Goal: Task Accomplishment & Management: Use online tool/utility

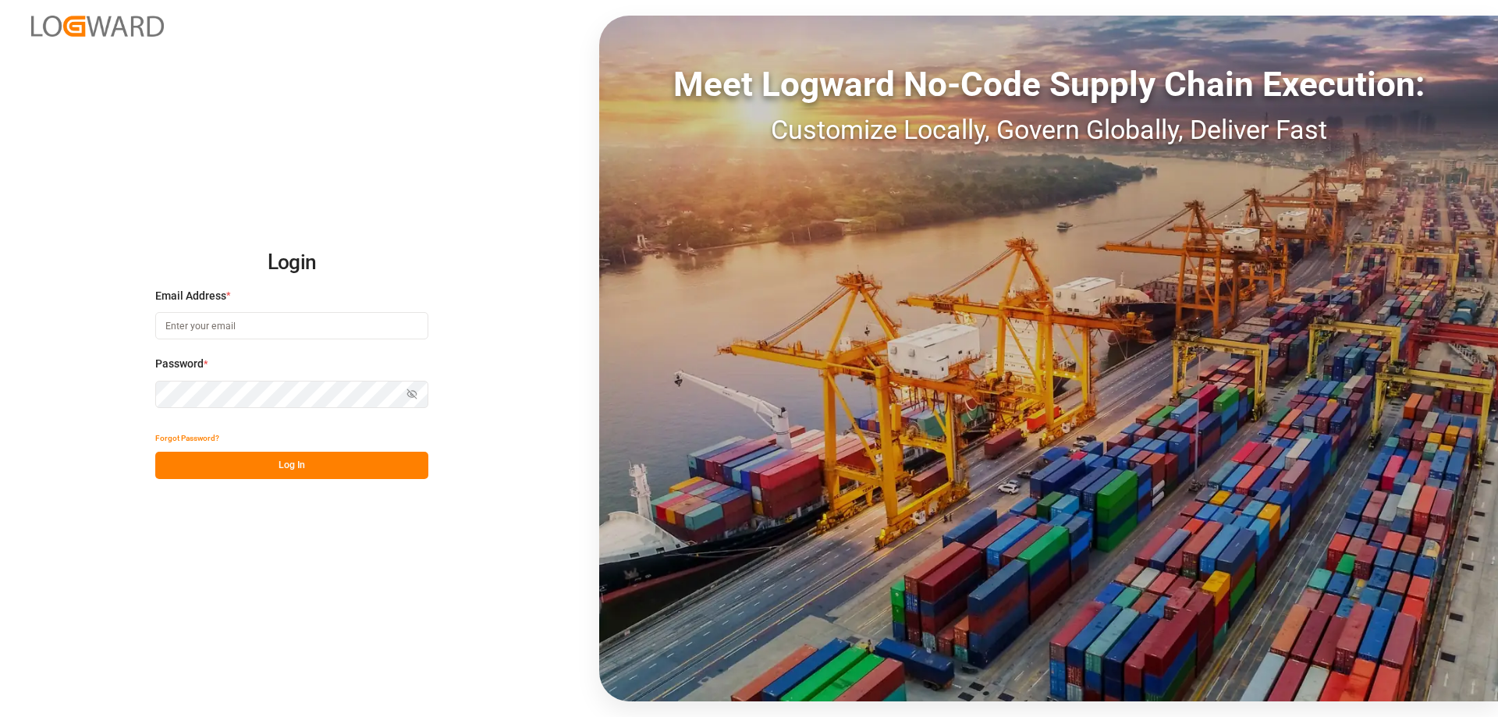
click at [213, 316] on input at bounding box center [291, 325] width 273 height 27
drag, startPoint x: 269, startPoint y: 331, endPoint x: 0, endPoint y: 307, distance: 270.1
click at [0, 303] on div "Login Email Address * [EMAIL_ADDRESS][PERSON_NAME][DOMAIN_NAME] Password * Show…" at bounding box center [749, 358] width 1498 height 717
type input "[EMAIL_ADDRESS][DOMAIN_NAME]"
click at [339, 466] on button "Log In" at bounding box center [291, 465] width 273 height 27
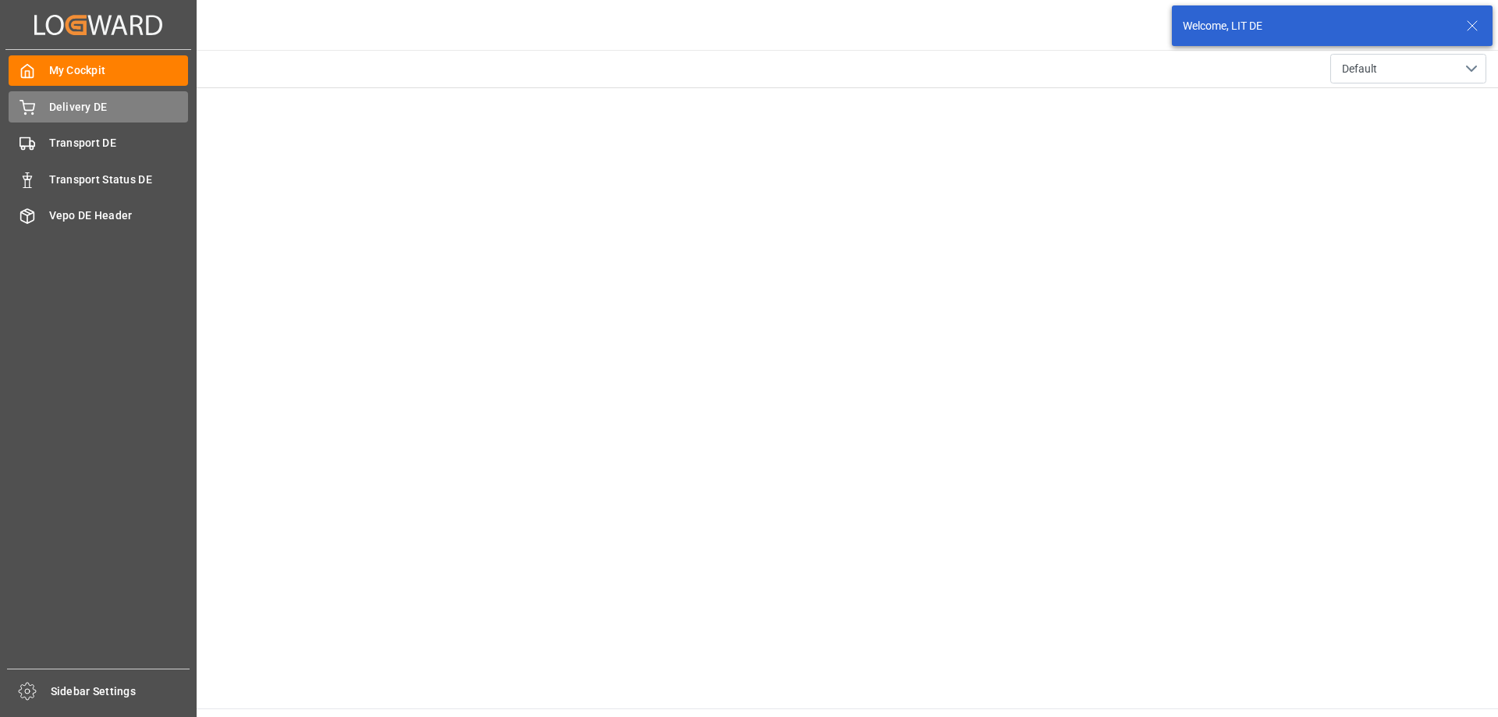
click at [79, 105] on span "Delivery DE" at bounding box center [119, 107] width 140 height 16
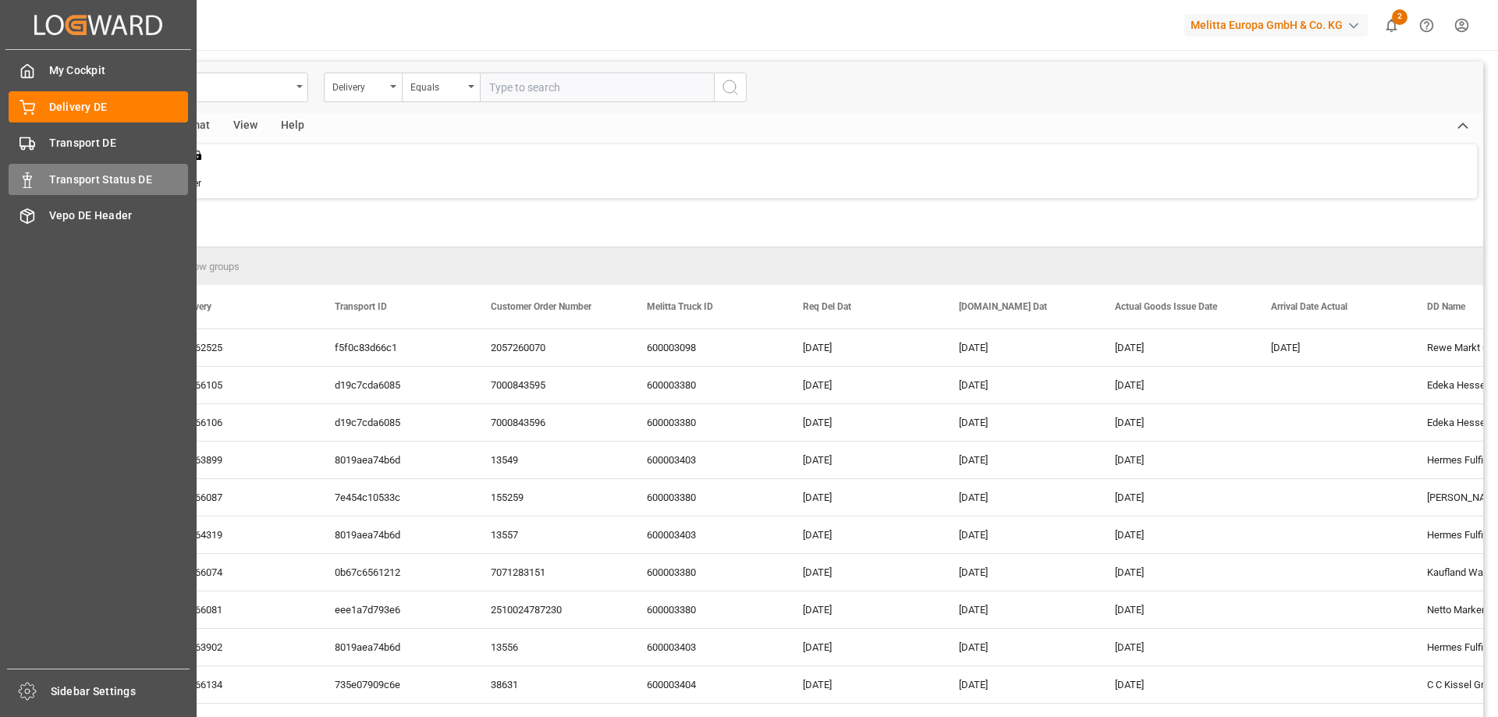
click at [83, 180] on span "Transport Status DE" at bounding box center [119, 180] width 140 height 16
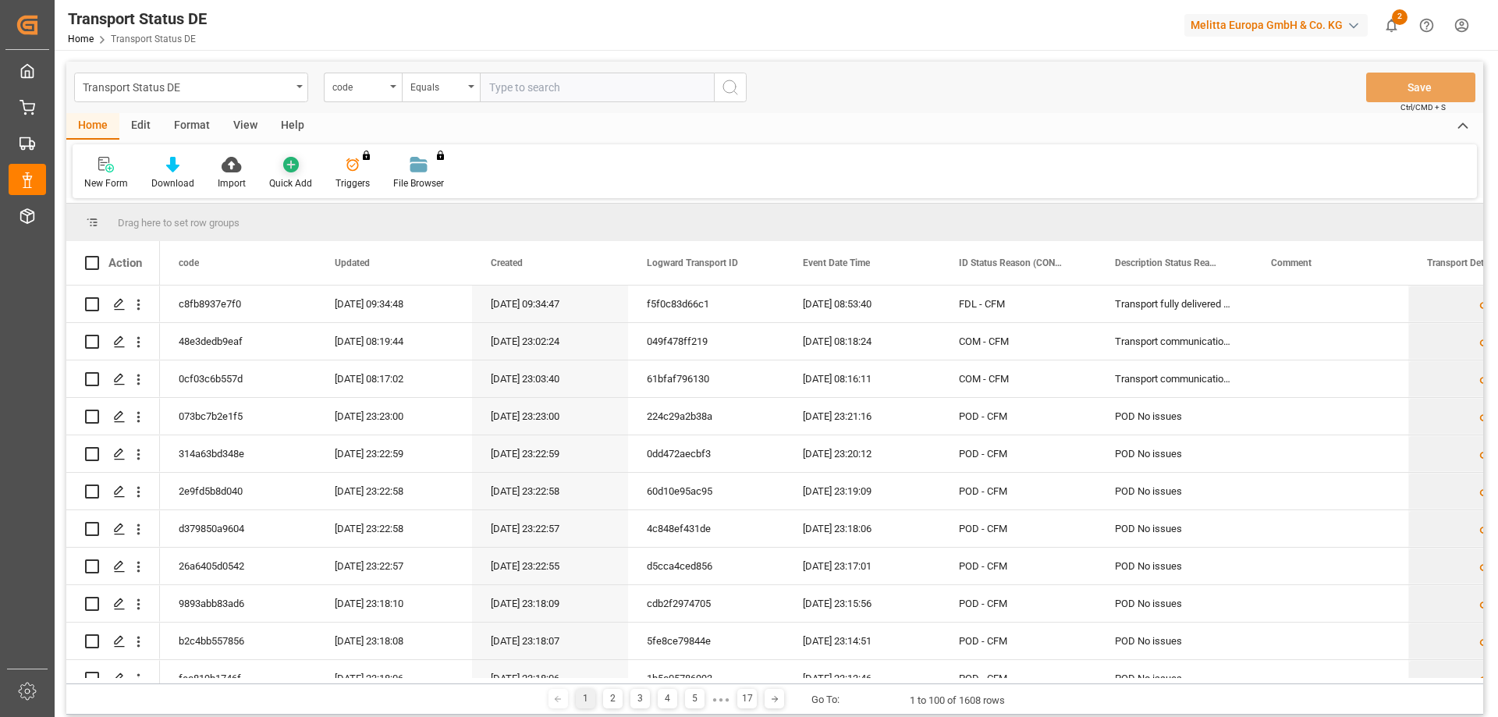
click at [291, 171] on icon at bounding box center [291, 165] width 16 height 16
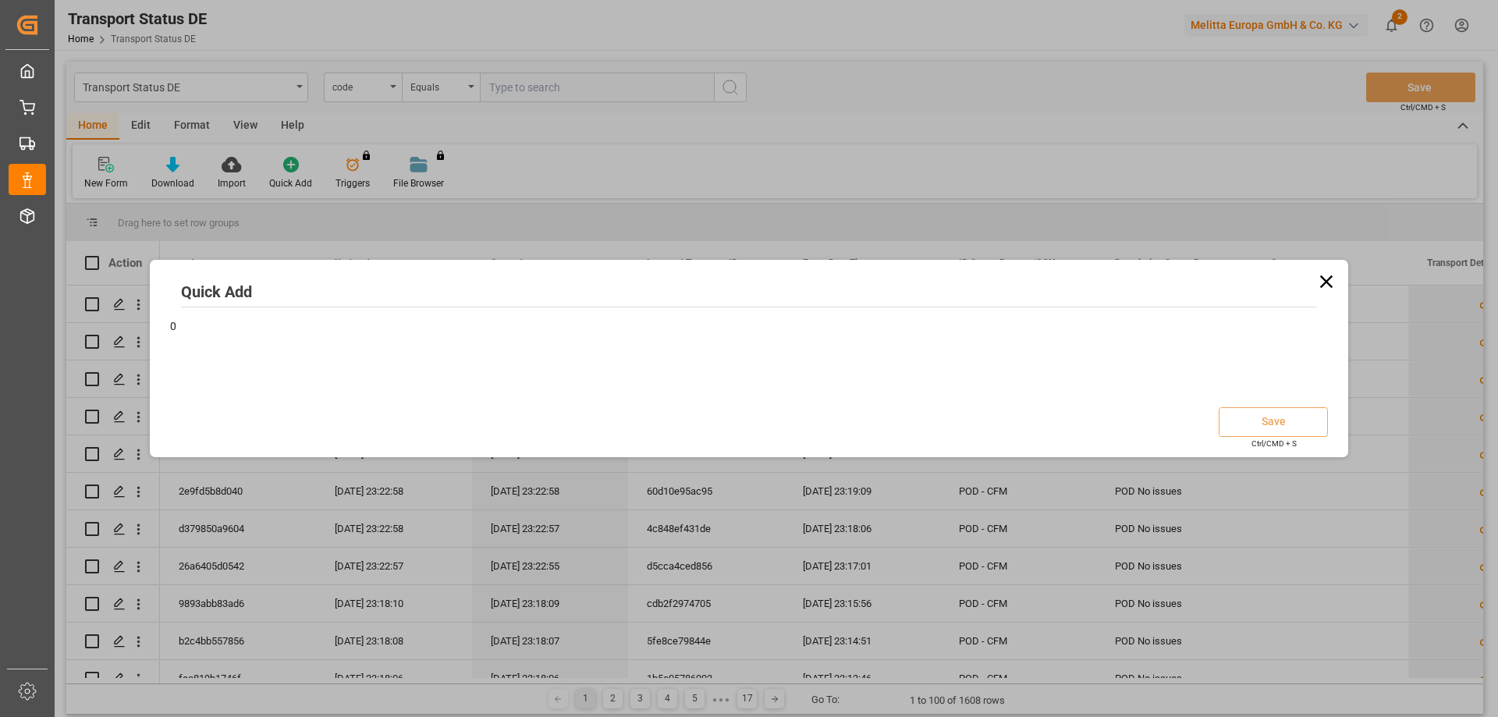
click at [1328, 276] on icon at bounding box center [1326, 282] width 22 height 22
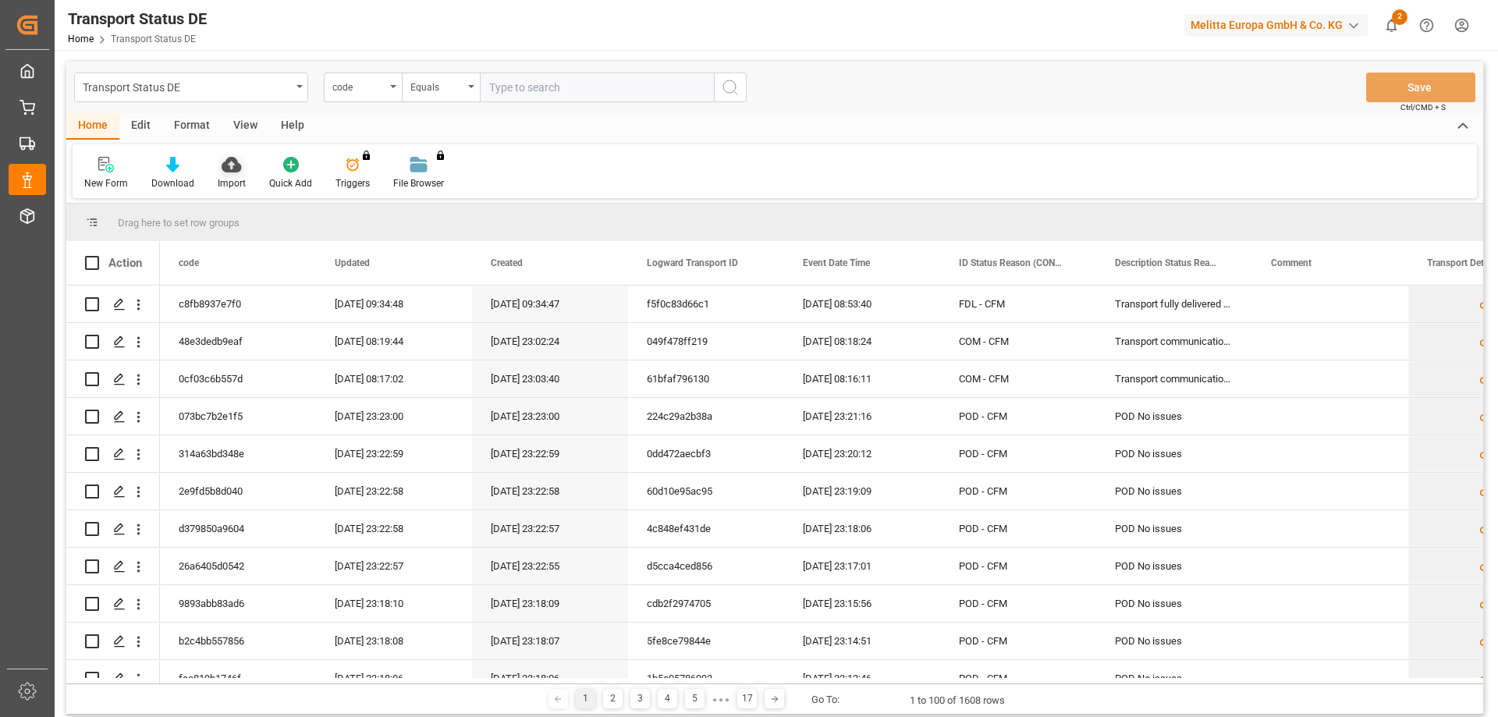
click at [232, 179] on div "Import" at bounding box center [232, 183] width 28 height 14
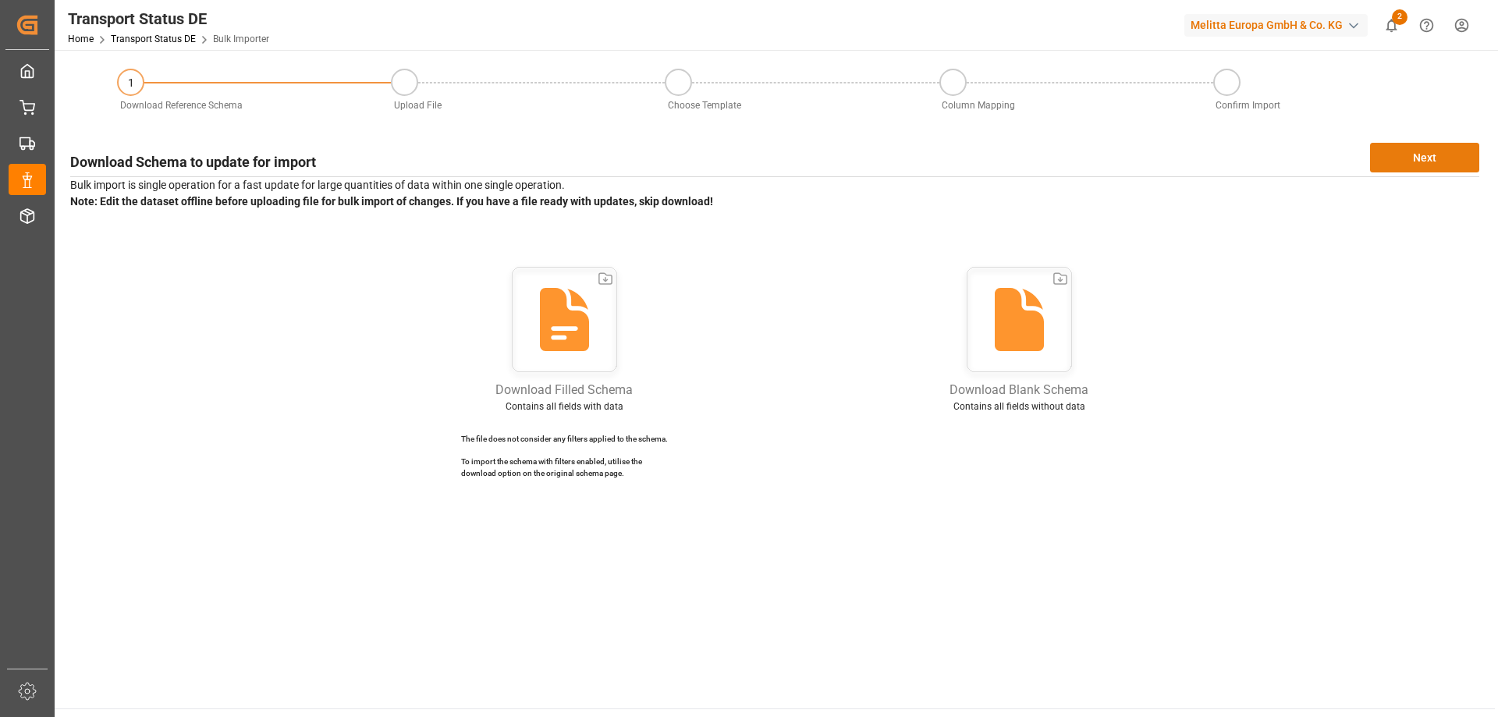
click at [1403, 159] on button "Next" at bounding box center [1424, 158] width 109 height 30
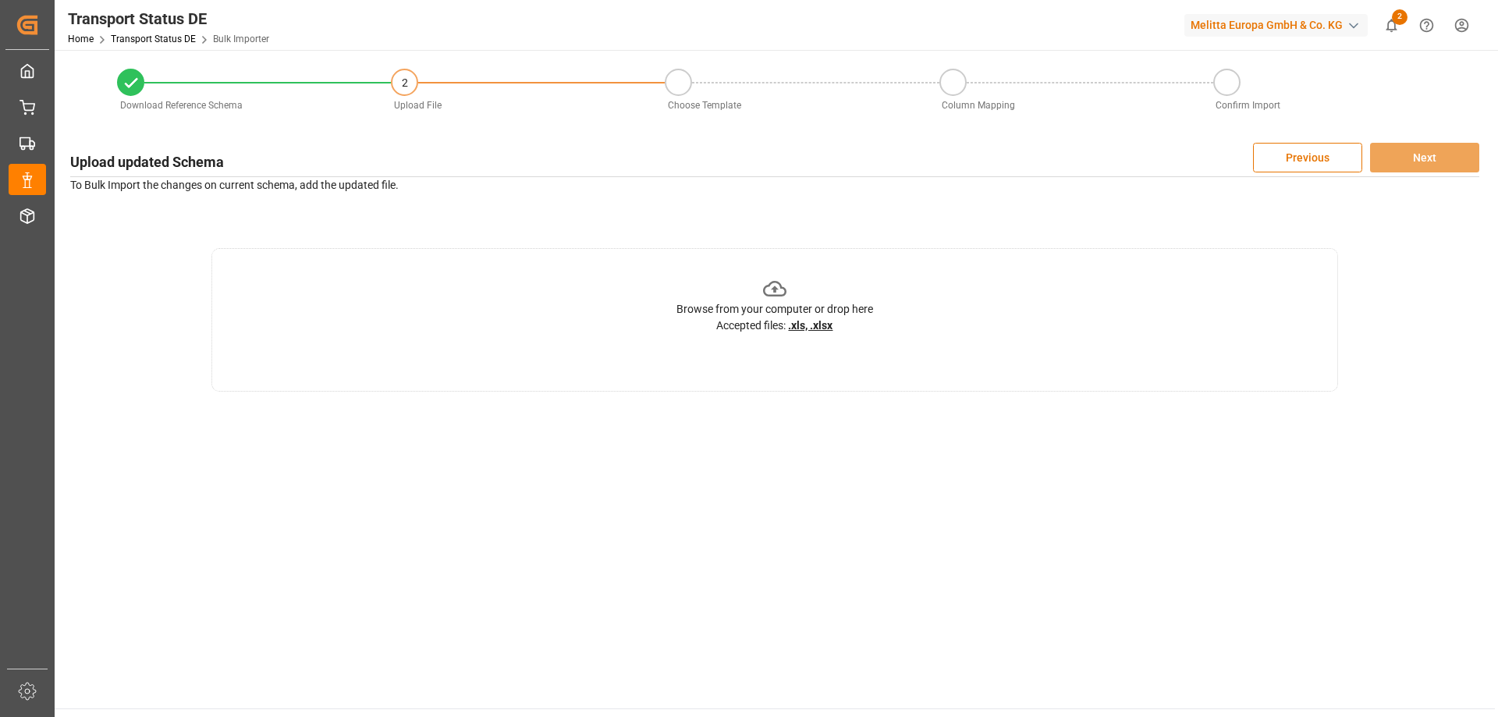
click at [808, 325] on u ".xls, .xlsx" at bounding box center [810, 325] width 44 height 12
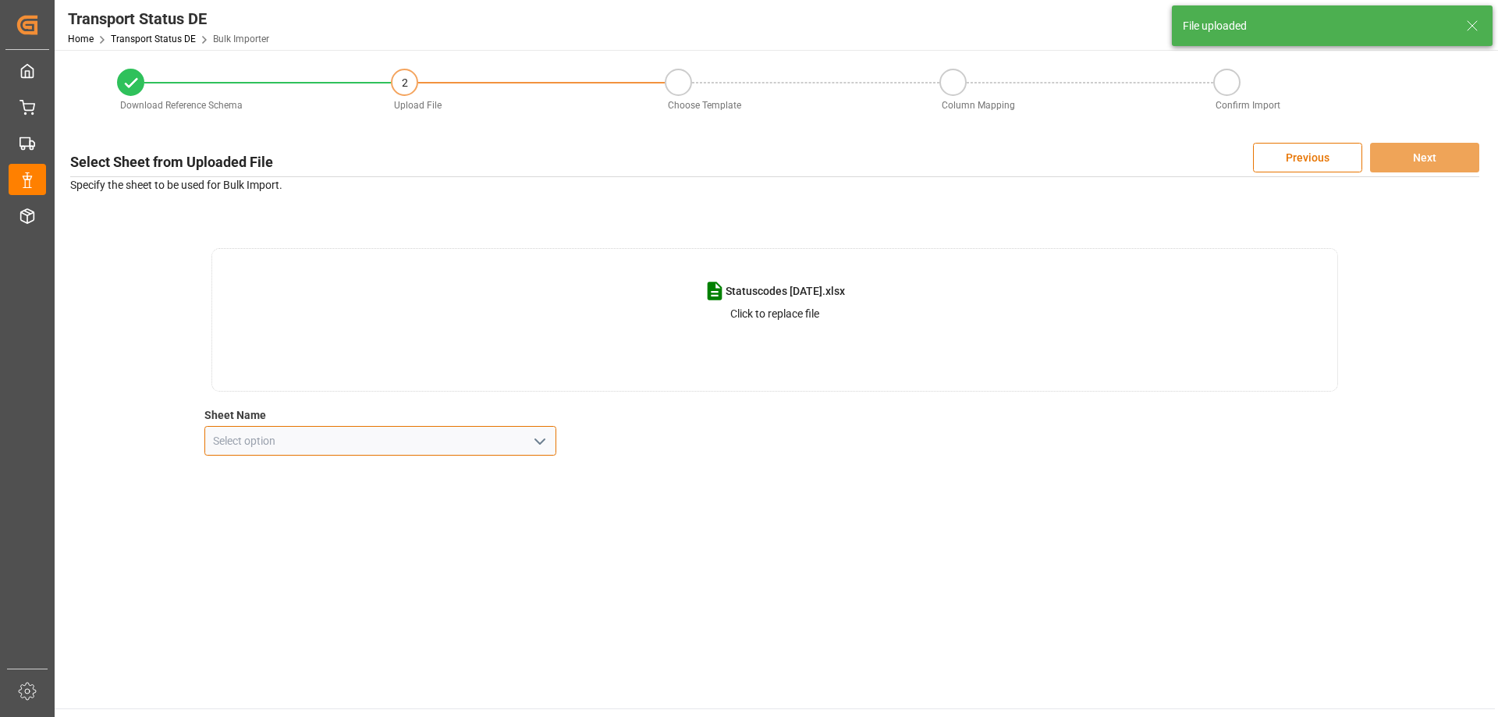
click at [512, 443] on input at bounding box center [380, 441] width 353 height 30
click at [539, 438] on icon "open menu" at bounding box center [539, 441] width 19 height 19
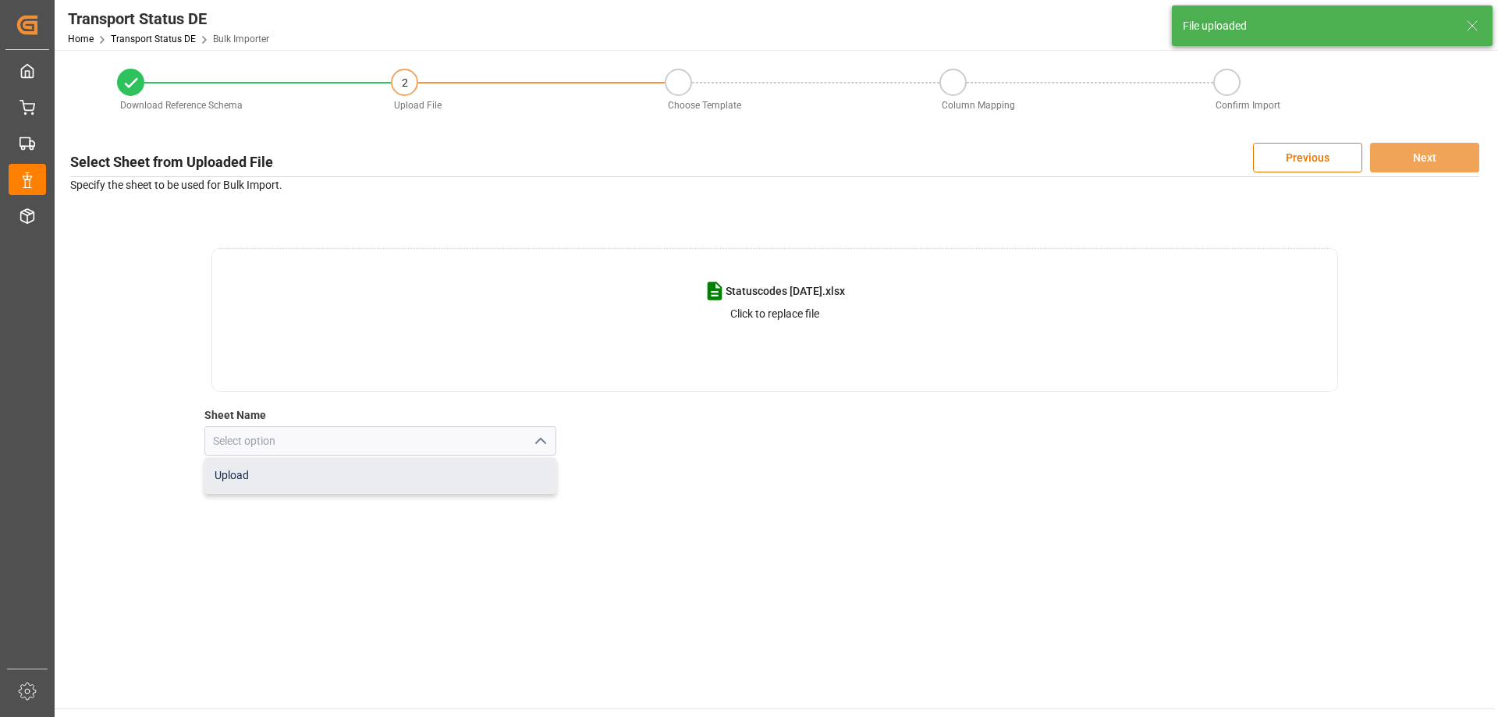
click at [293, 482] on div "Upload" at bounding box center [380, 475] width 351 height 35
type input "Upload"
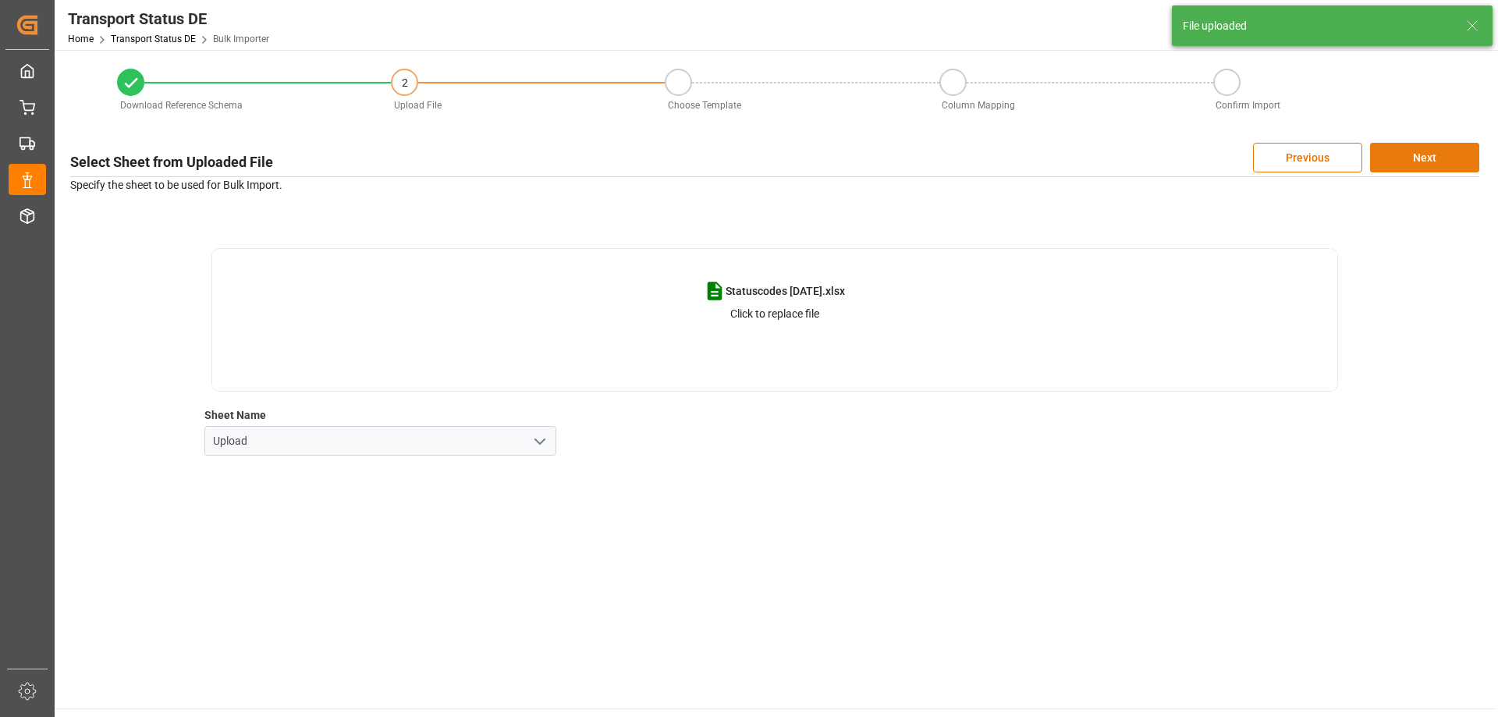
click at [1410, 152] on button "Next" at bounding box center [1424, 158] width 109 height 30
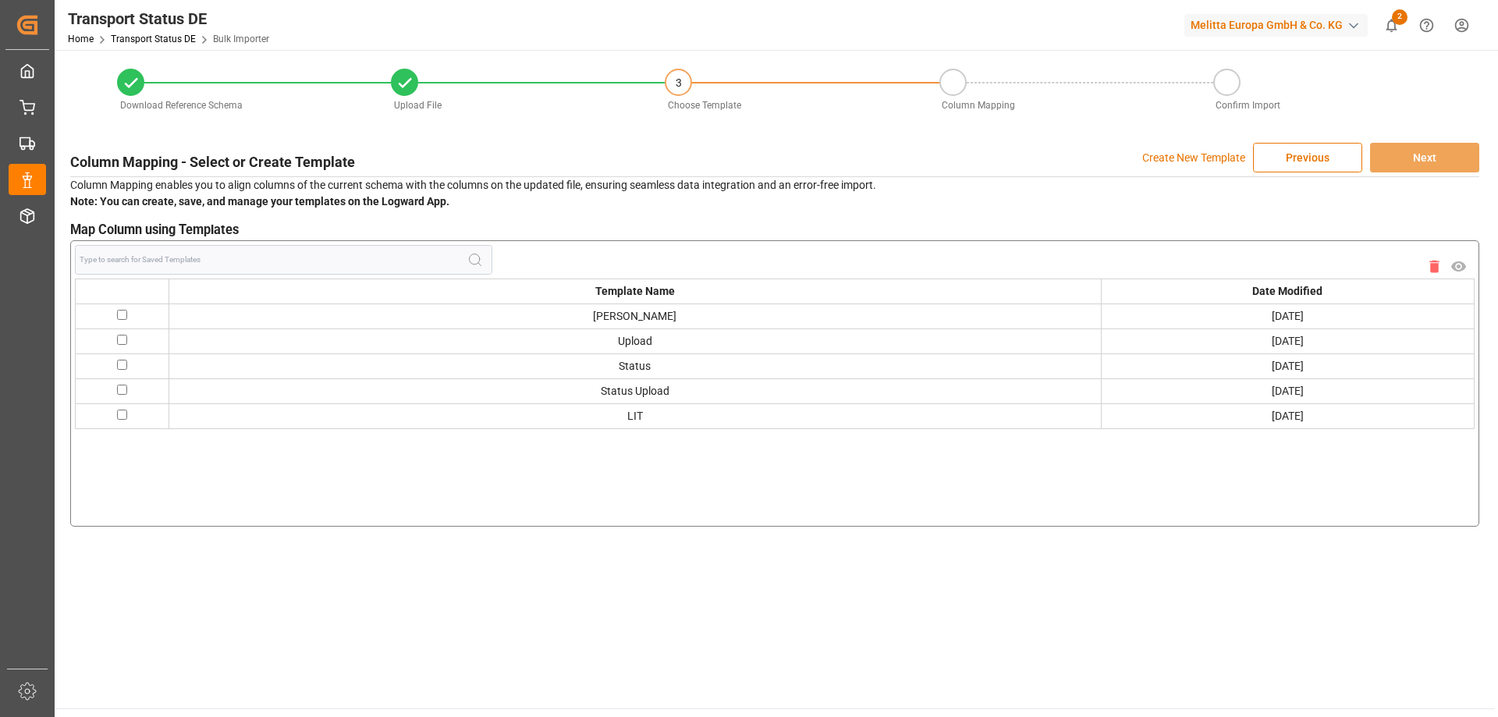
click at [120, 314] on input "checkbox" at bounding box center [122, 315] width 10 height 10
checkbox input "true"
click at [1415, 167] on button "Next" at bounding box center [1424, 158] width 109 height 30
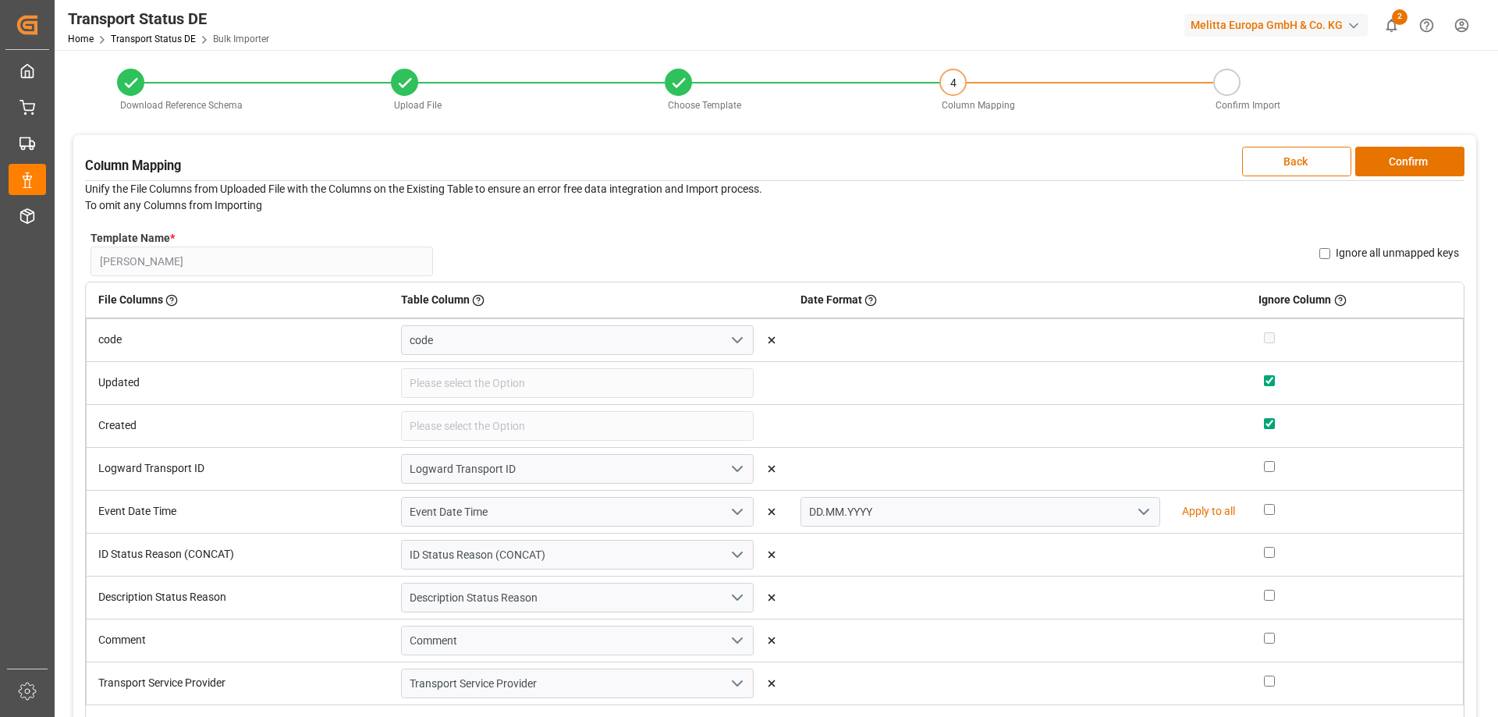
click at [1415, 167] on button "Confirm" at bounding box center [1409, 162] width 109 height 30
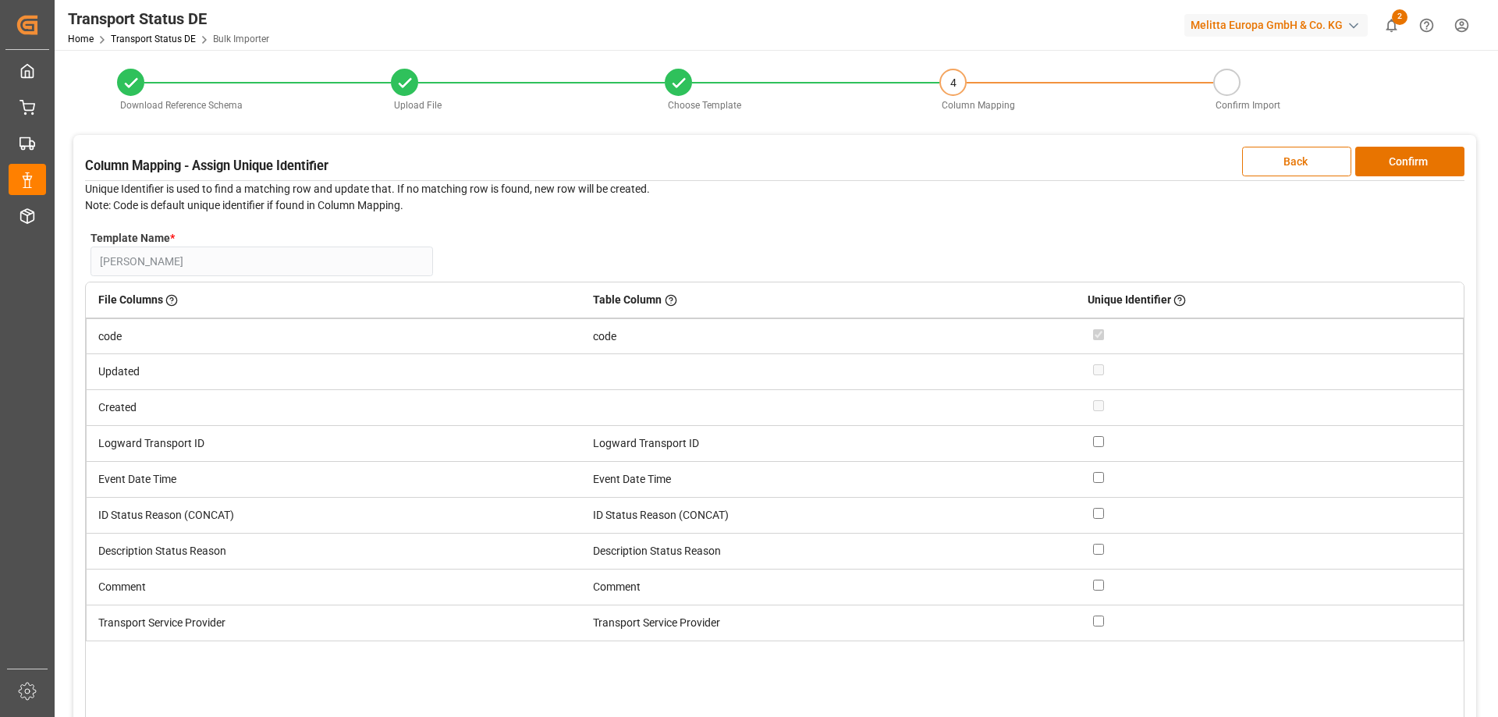
click at [1415, 167] on button "Confirm" at bounding box center [1409, 162] width 109 height 30
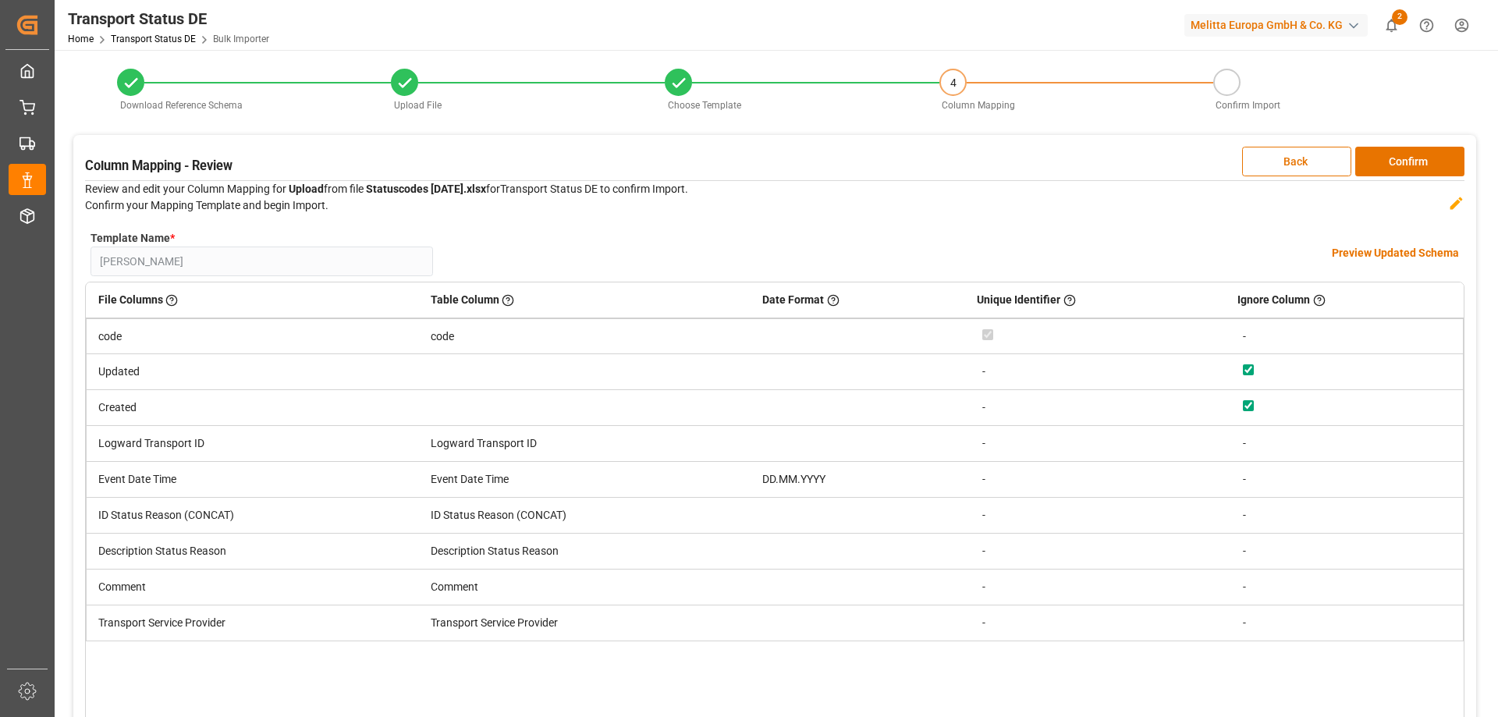
click at [1415, 167] on button "Confirm" at bounding box center [1409, 162] width 109 height 30
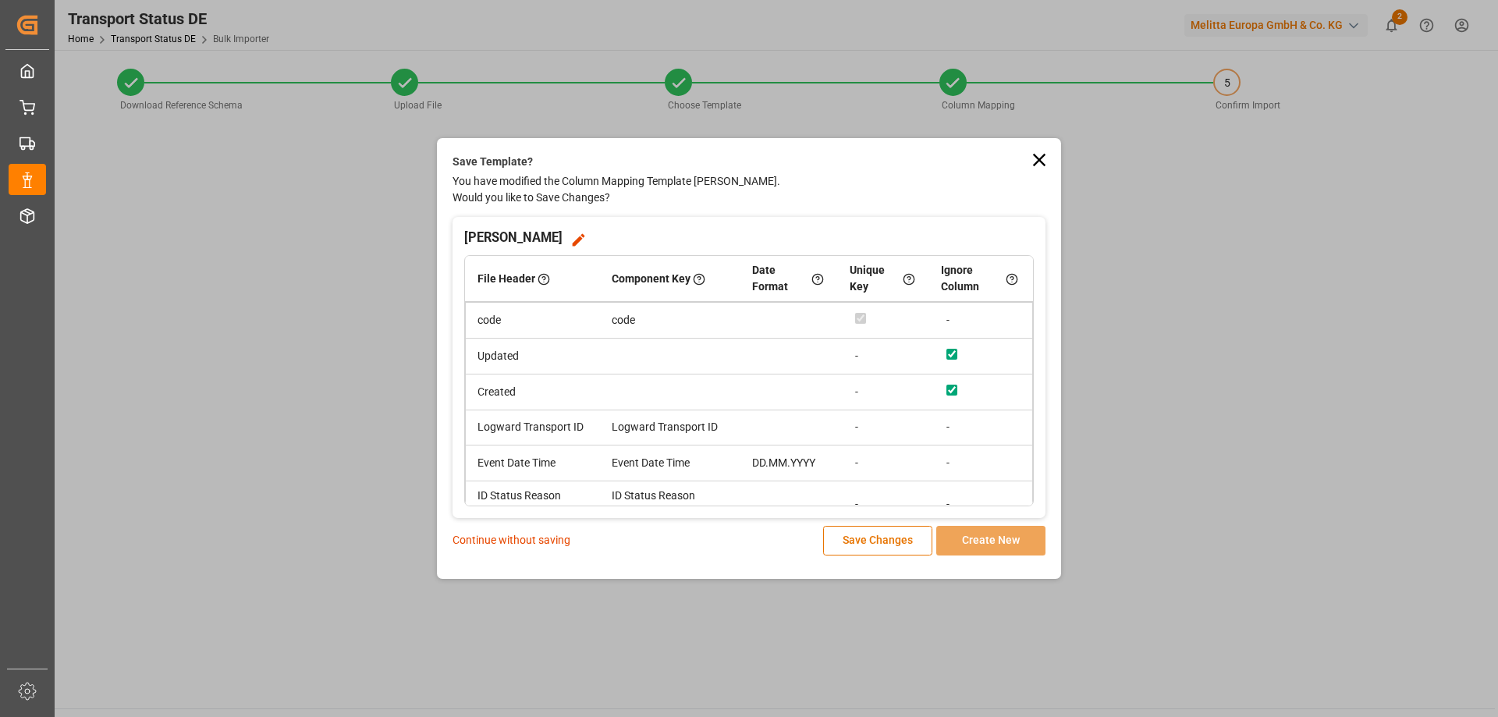
click at [488, 541] on p "Continue without saving" at bounding box center [511, 540] width 118 height 16
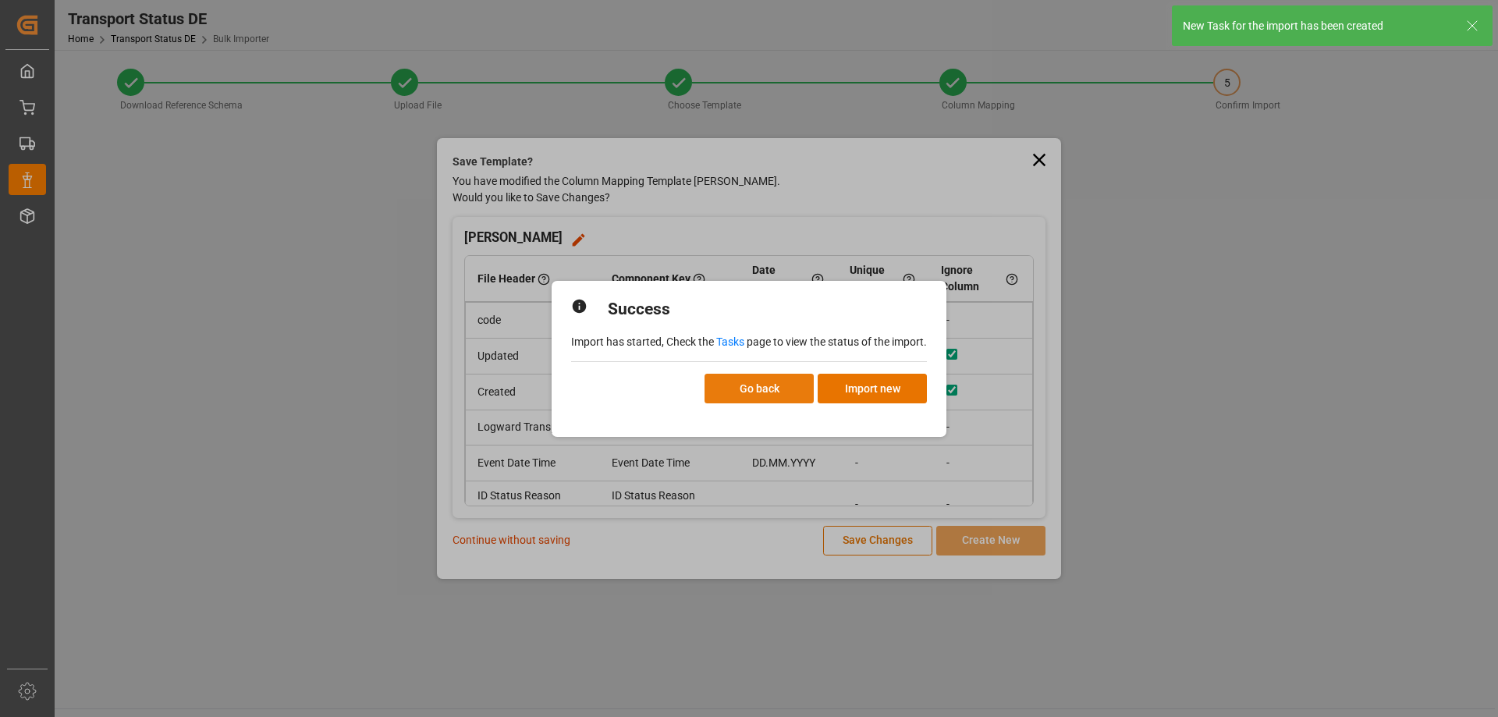
click at [786, 392] on button "Go back" at bounding box center [758, 389] width 109 height 30
